Goal: Use online tool/utility: Utilize a website feature to perform a specific function

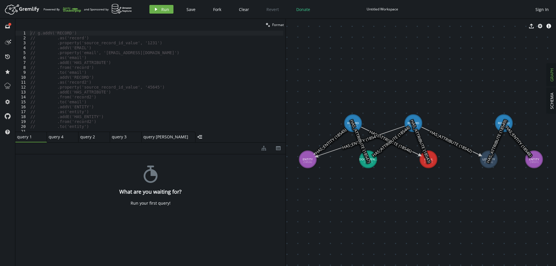
click at [555, 75] on button "GRAPH" at bounding box center [551, 75] width 10 height 23
click at [551, 75] on span "GRAPH" at bounding box center [551, 74] width 5 height 13
click at [550, 96] on span "SCHEMA" at bounding box center [551, 101] width 5 height 16
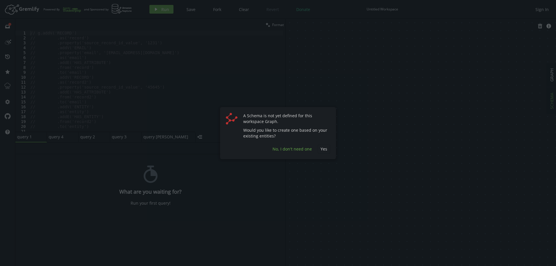
click at [311, 149] on span "No, I don't need one" at bounding box center [291, 148] width 39 height 5
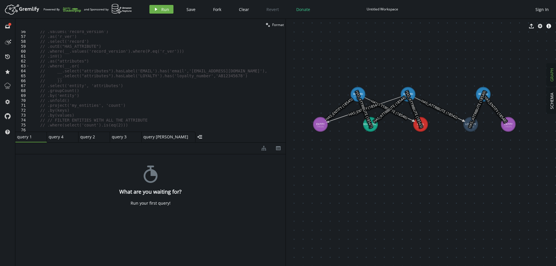
scroll to position [301, 0]
click at [154, 138] on div "query [PERSON_NAME]" at bounding box center [165, 136] width 45 height 5
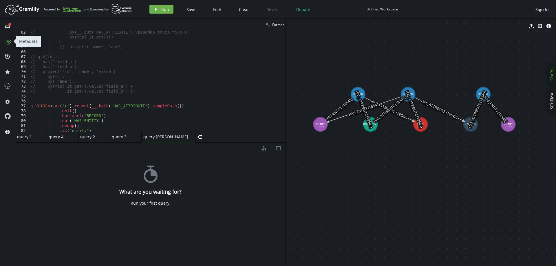
click at [8, 43] on circle at bounding box center [8, 43] width 1 height 1
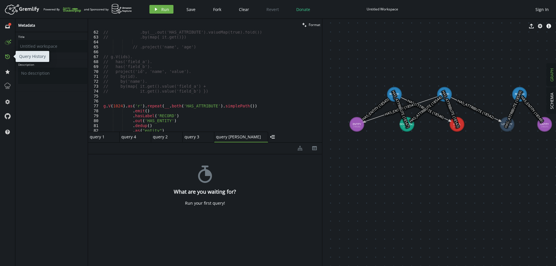
click at [6, 55] on icon at bounding box center [7, 56] width 5 height 5
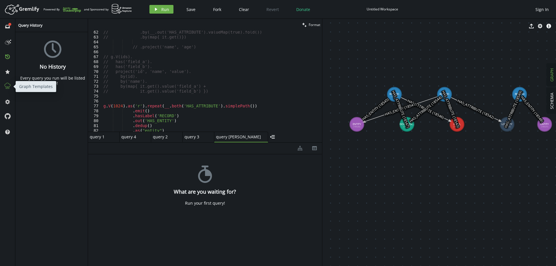
click at [6, 86] on icon at bounding box center [8, 86] width 8 height 8
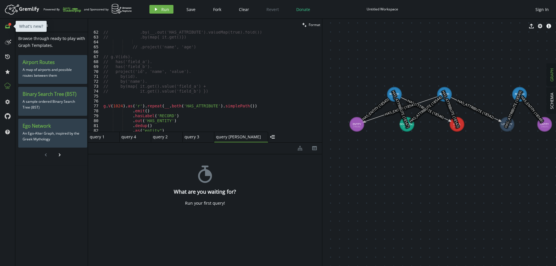
click at [8, 26] on icon "inbox" at bounding box center [7, 26] width 5 height 5
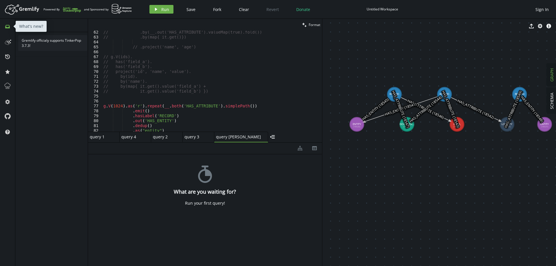
click at [8, 27] on icon "inbox" at bounding box center [7, 26] width 5 height 5
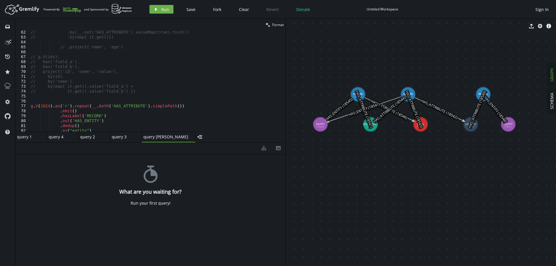
click at [551, 78] on span "GRAPH" at bounding box center [551, 74] width 5 height 13
click at [120, 138] on div "query 3" at bounding box center [123, 136] width 23 height 5
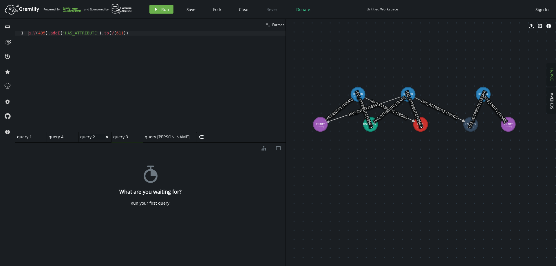
click at [90, 139] on div "query 2 query 2" at bounding box center [92, 136] width 25 height 5
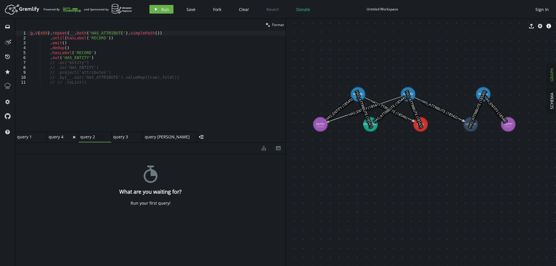
click at [63, 137] on div "query 4" at bounding box center [60, 136] width 23 height 5
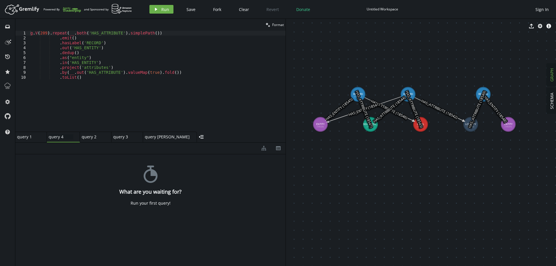
click at [15, 138] on div "inbox history star cog help" at bounding box center [7, 142] width 15 height 247
click at [20, 138] on div "query 1 query 1" at bounding box center [29, 136] width 25 height 5
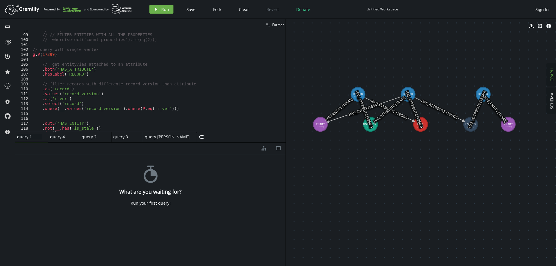
scroll to position [498, 0]
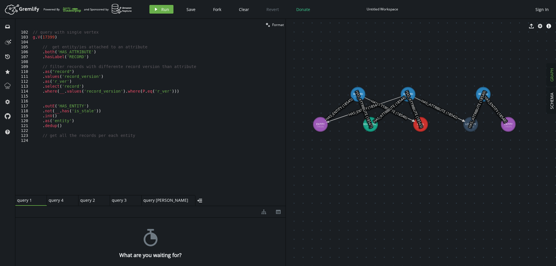
drag, startPoint x: 200, startPoint y: 142, endPoint x: 201, endPoint y: 206, distance: 63.7
click at [201, 206] on div at bounding box center [150, 206] width 270 height 0
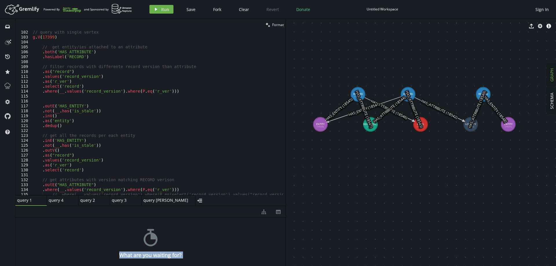
drag, startPoint x: 321, startPoint y: 125, endPoint x: 319, endPoint y: 142, distance: 17.2
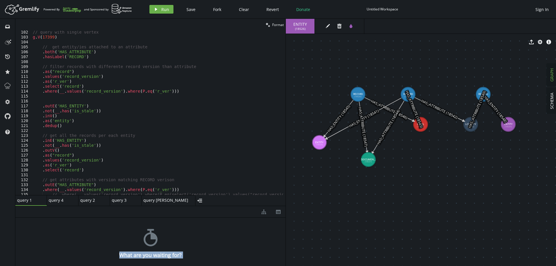
drag, startPoint x: 367, startPoint y: 127, endPoint x: 368, endPoint y: 159, distance: 32.1
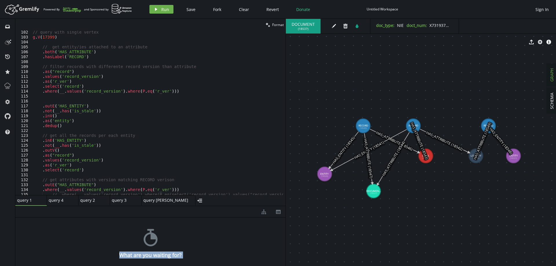
drag, startPoint x: 422, startPoint y: 124, endPoint x: 426, endPoint y: 154, distance: 30.4
click at [426, 155] on text "HAS_ATTRIBUTE (18543)" at bounding box center [419, 141] width 20 height 39
